Goal: Transaction & Acquisition: Purchase product/service

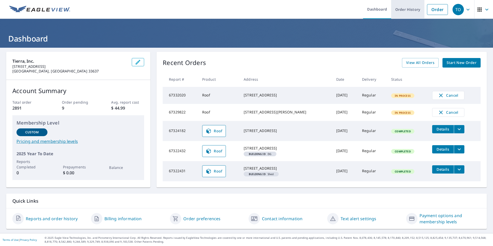
click at [408, 13] on link "Order History" at bounding box center [407, 9] width 33 height 19
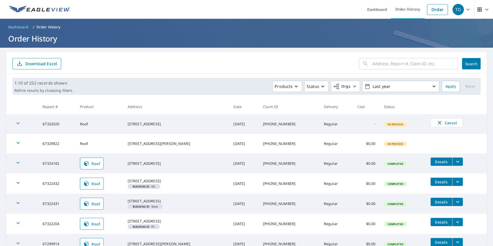
click at [18, 125] on icon "button" at bounding box center [18, 123] width 6 height 6
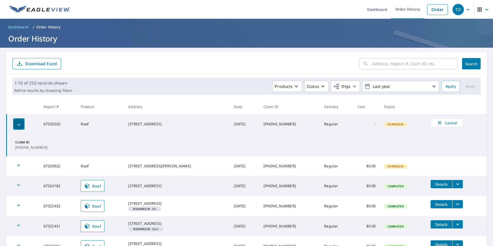
click at [18, 125] on icon "button" at bounding box center [19, 125] width 6 height 6
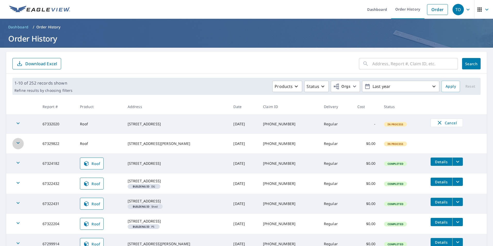
click at [20, 140] on icon "button" at bounding box center [18, 143] width 6 height 6
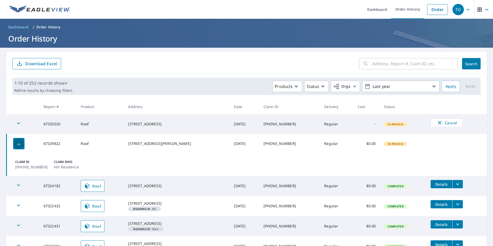
click at [20, 140] on div "button" at bounding box center [18, 143] width 11 height 11
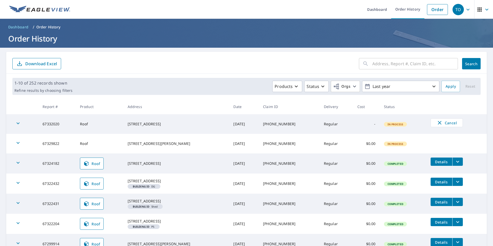
click at [18, 121] on icon "button" at bounding box center [18, 123] width 6 height 6
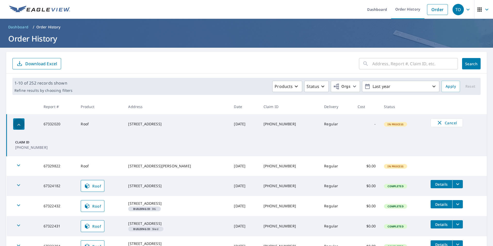
click at [18, 121] on div "button" at bounding box center [18, 123] width 11 height 11
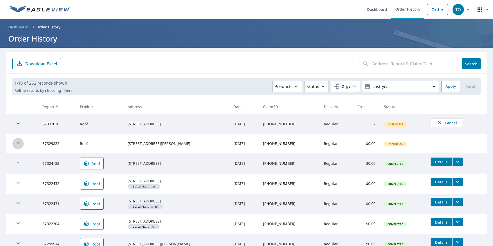
click at [16, 146] on div "button" at bounding box center [17, 143] width 11 height 11
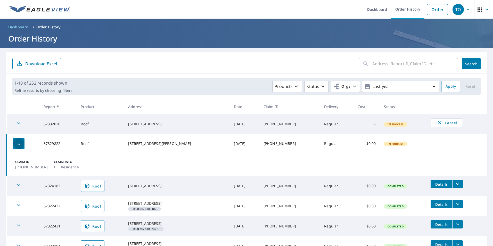
click at [16, 146] on icon "button" at bounding box center [19, 144] width 6 height 6
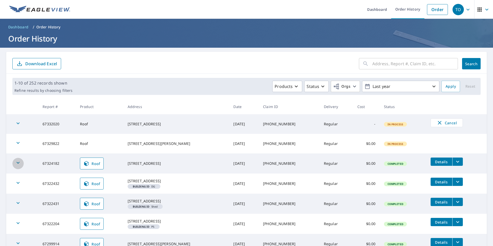
click at [21, 163] on div "button" at bounding box center [17, 163] width 11 height 11
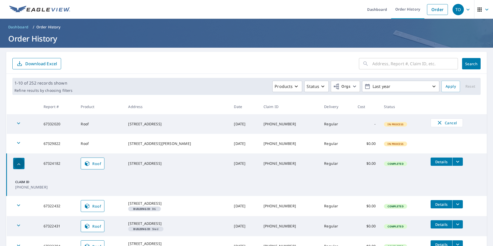
click at [21, 163] on icon "button" at bounding box center [19, 164] width 6 height 6
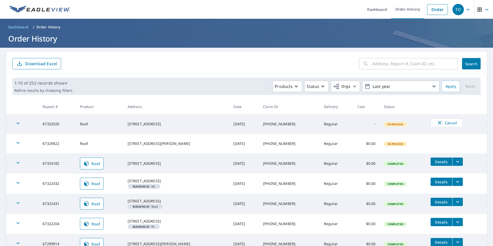
click at [18, 182] on icon "button" at bounding box center [18, 183] width 6 height 6
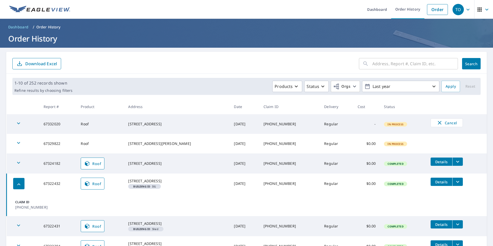
click at [18, 185] on icon "button" at bounding box center [19, 184] width 6 height 6
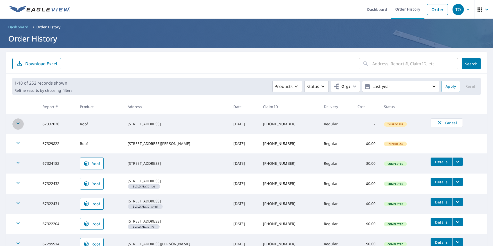
click at [20, 121] on icon "button" at bounding box center [18, 123] width 6 height 6
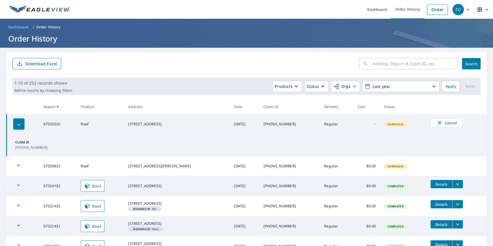
click at [20, 121] on div "button" at bounding box center [18, 123] width 11 height 11
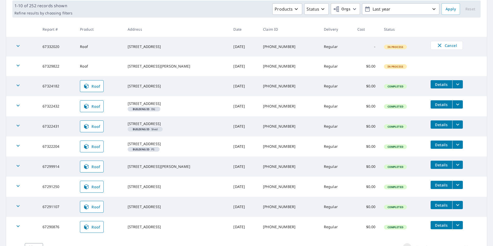
scroll to position [117, 0]
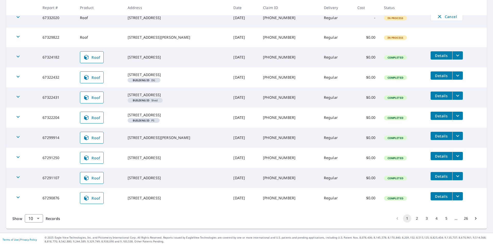
click at [413, 220] on button "2" at bounding box center [417, 218] width 8 height 8
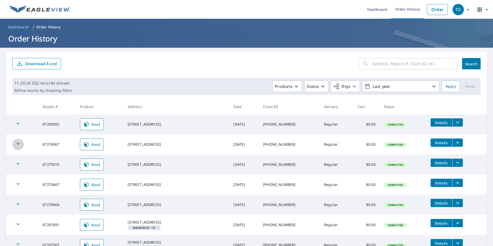
click at [20, 144] on icon "button" at bounding box center [18, 143] width 6 height 6
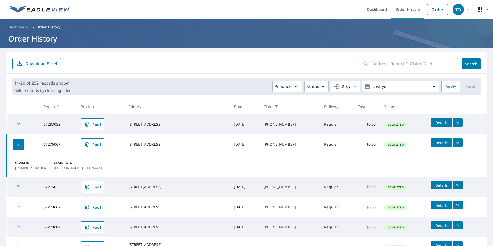
click at [20, 144] on icon "button" at bounding box center [19, 145] width 6 height 6
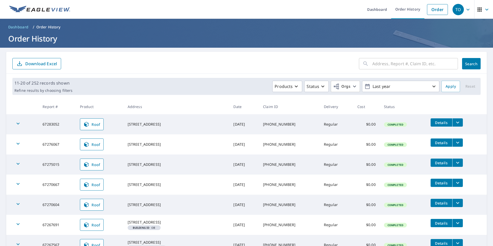
click at [20, 123] on icon "button" at bounding box center [18, 123] width 6 height 6
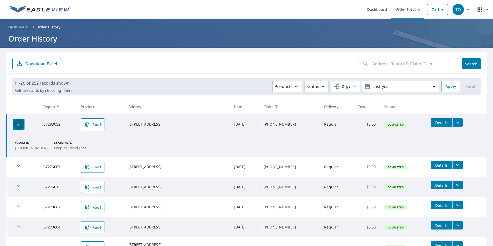
click at [20, 123] on icon "button" at bounding box center [19, 125] width 6 height 6
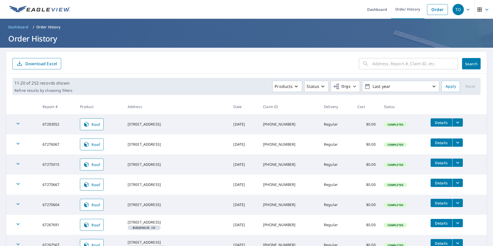
scroll to position [26, 0]
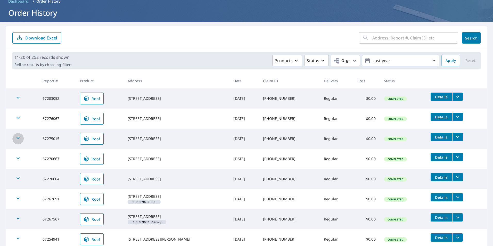
click at [16, 139] on icon "button" at bounding box center [18, 138] width 6 height 6
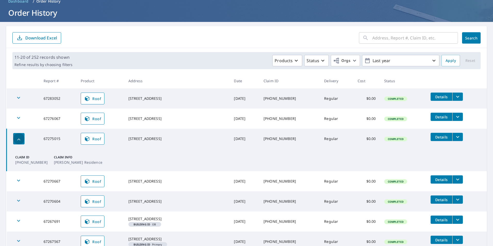
click at [16, 139] on icon "button" at bounding box center [19, 139] width 6 height 6
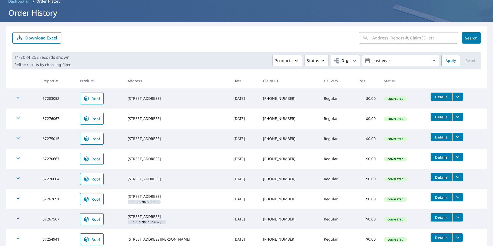
click at [18, 157] on icon "button" at bounding box center [18, 158] width 6 height 6
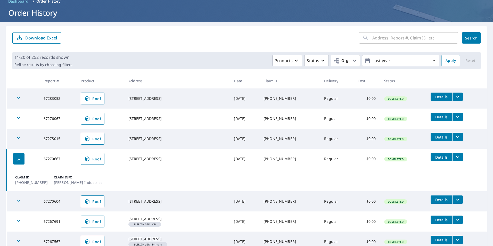
click at [18, 157] on icon "button" at bounding box center [19, 159] width 6 height 6
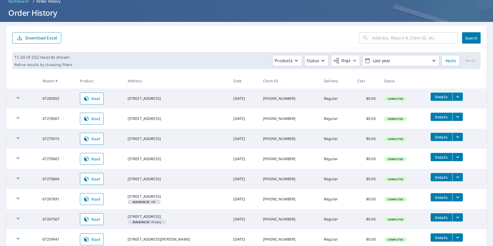
scroll to position [0, 0]
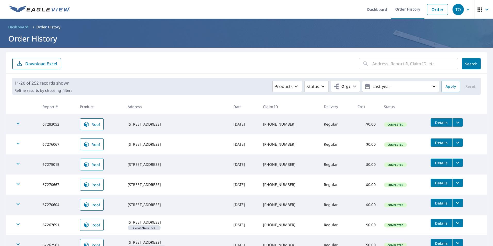
click at [44, 9] on img at bounding box center [39, 10] width 61 height 8
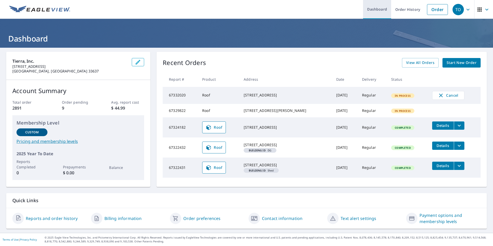
click at [379, 10] on link "Dashboard" at bounding box center [377, 9] width 28 height 19
click at [401, 8] on link "Order History" at bounding box center [407, 9] width 33 height 19
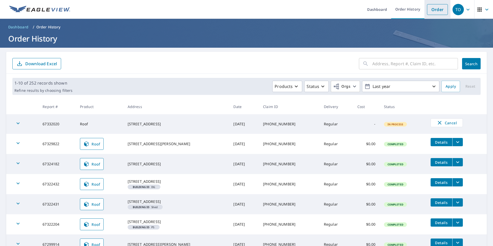
click at [432, 9] on link "Order" at bounding box center [437, 9] width 21 height 11
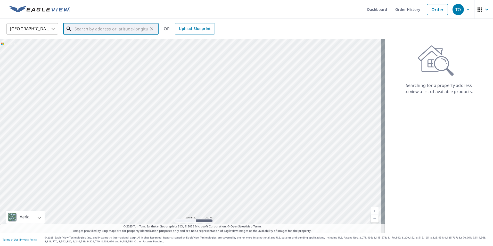
click at [107, 28] on input "text" at bounding box center [110, 29] width 73 height 14
paste input "[STREET_ADDRESS]"
click at [103, 47] on p "[GEOGRAPHIC_DATA]" at bounding box center [113, 49] width 81 height 5
type input "[STREET_ADDRESS]"
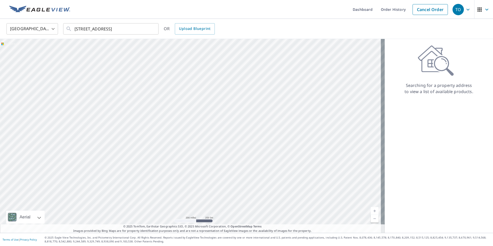
scroll to position [0, 0]
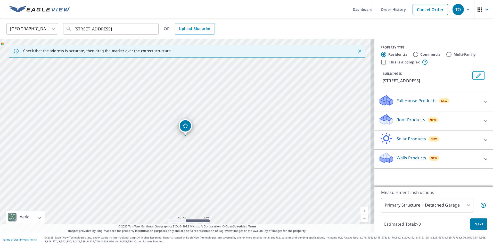
click at [410, 123] on div "Roof Products New" at bounding box center [428, 120] width 101 height 15
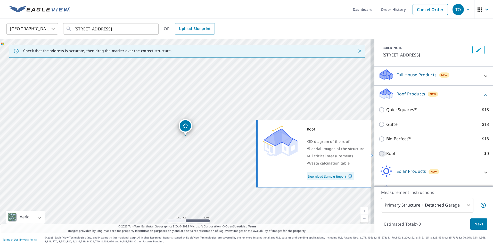
click at [378, 155] on input "Roof $0" at bounding box center [382, 154] width 8 height 6
checkbox input "true"
type input "3"
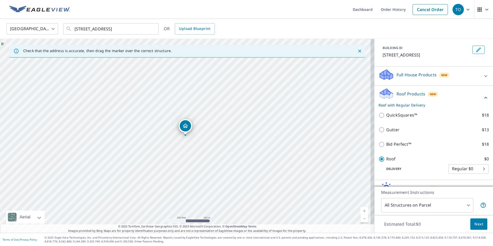
click at [479, 224] on span "Next" at bounding box center [478, 224] width 9 height 6
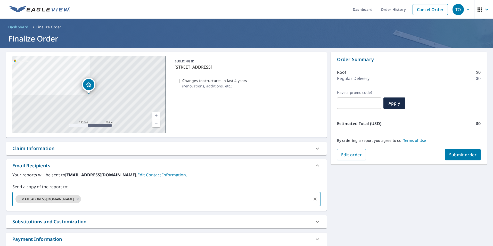
click at [159, 202] on input "text" at bounding box center [196, 199] width 228 height 10
type input "[EMAIL_ADDRESS][DOMAIN_NAME]"
click at [194, 172] on label "Your reports will be sent to [EMAIL_ADDRESS][DOMAIN_NAME]. Edit Contact Informa…" at bounding box center [166, 175] width 308 height 6
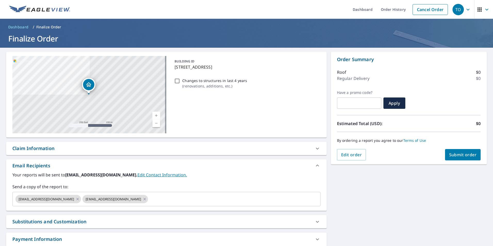
scroll to position [33, 0]
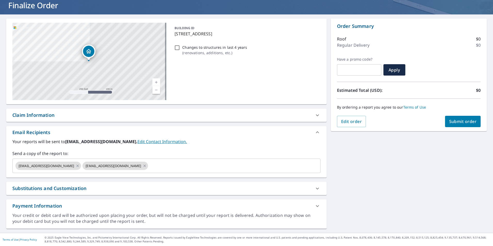
click at [62, 119] on div "Claim Information" at bounding box center [166, 115] width 320 height 13
checkbox input "true"
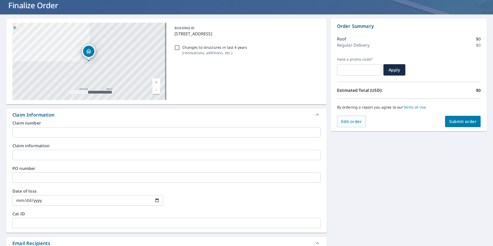
click at [52, 134] on input "text" at bounding box center [166, 132] width 308 height 10
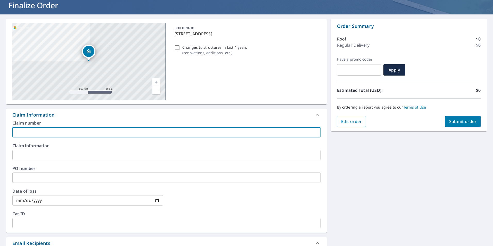
type input "6"
checkbox input "true"
type input "65"
checkbox input "true"
type input "651"
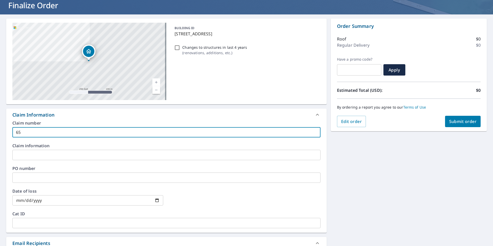
checkbox input "true"
type input "6515"
checkbox input "true"
type input "6515-"
checkbox input "true"
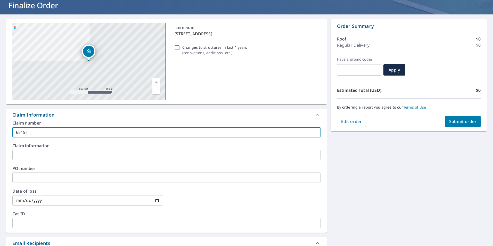
type input "6515-2"
checkbox input "true"
type input "6515-25"
checkbox input "true"
type input "6515-25-"
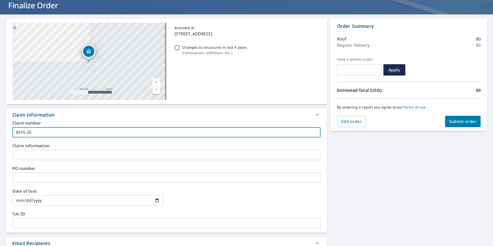
checkbox input "true"
type input "6515-25-2"
checkbox input "true"
type input "6515-25-25"
checkbox input "true"
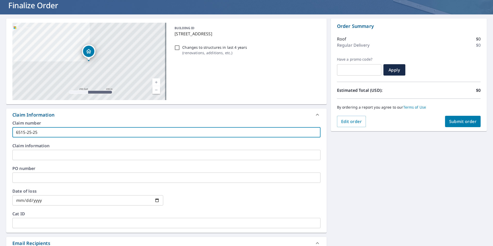
type input "[PHONE_NUMBER]"
checkbox input "true"
type input "[PHONE_NUMBER]"
click at [376, 172] on div "[STREET_ADDRESS] A standard road map Aerial A detailed look from above Labels L…" at bounding box center [246, 178] width 493 height 329
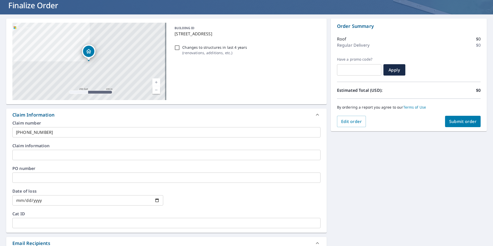
click at [455, 123] on span "Submit order" at bounding box center [463, 122] width 28 height 6
checkbox input "true"
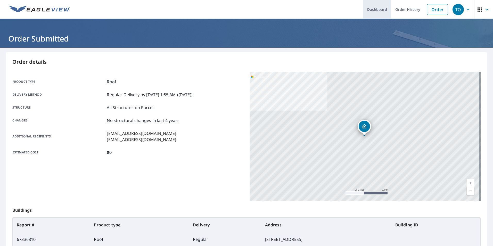
click at [382, 14] on link "Dashboard" at bounding box center [377, 9] width 28 height 19
